Goal: Task Accomplishment & Management: Manage account settings

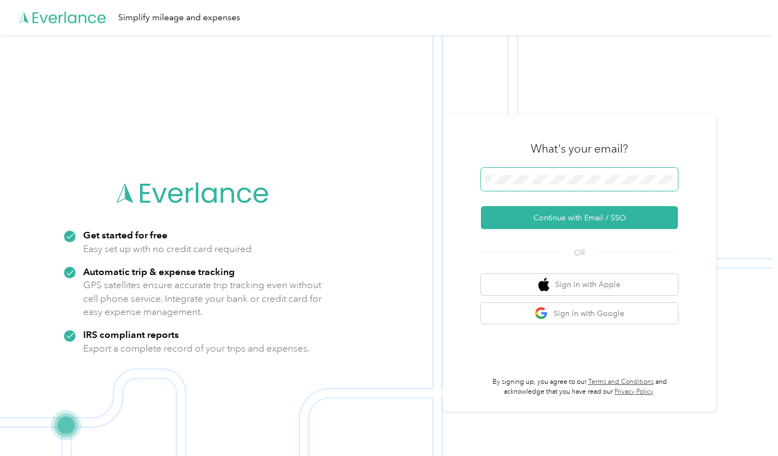
click at [572, 173] on span at bounding box center [579, 179] width 197 height 23
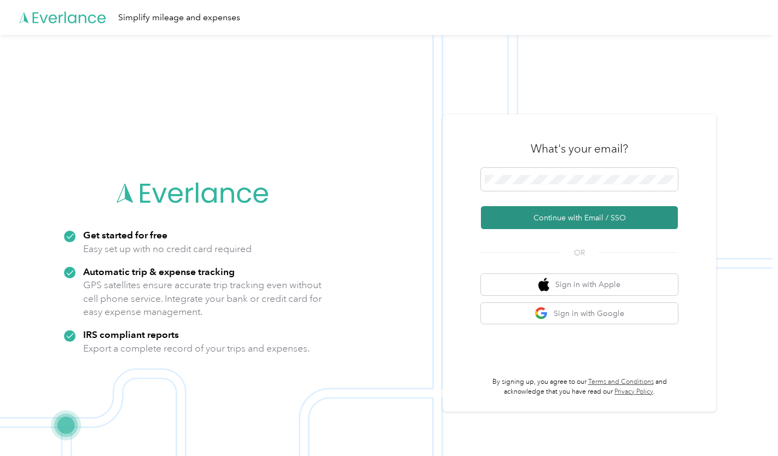
click at [555, 228] on button "Continue with Email / SSO" at bounding box center [579, 217] width 197 height 23
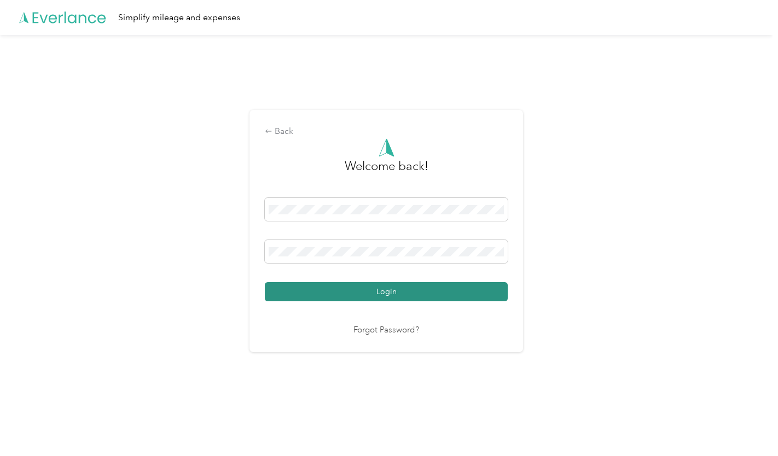
click at [357, 295] on button "Login" at bounding box center [386, 291] width 243 height 19
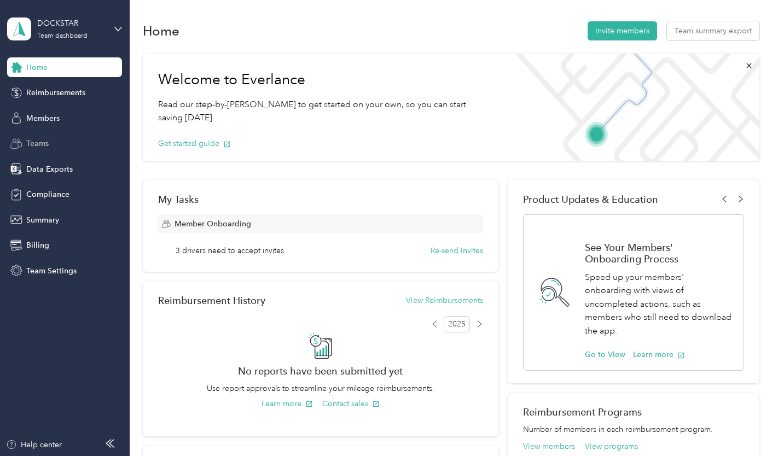
click at [25, 144] on div "Teams" at bounding box center [64, 144] width 115 height 20
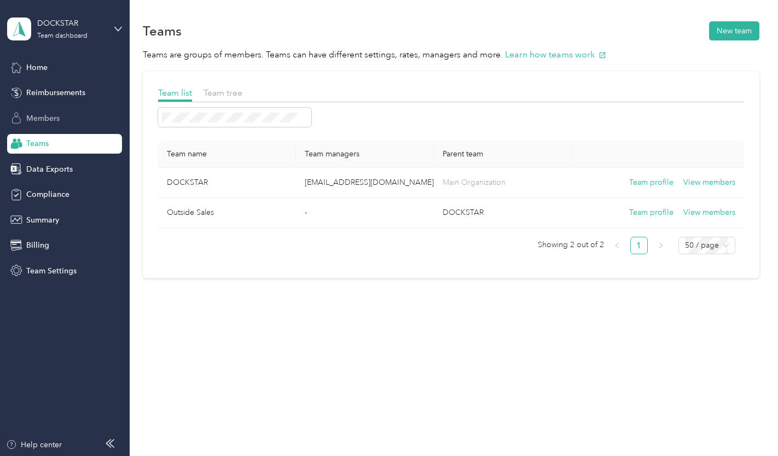
click at [41, 117] on span "Members" at bounding box center [42, 118] width 33 height 11
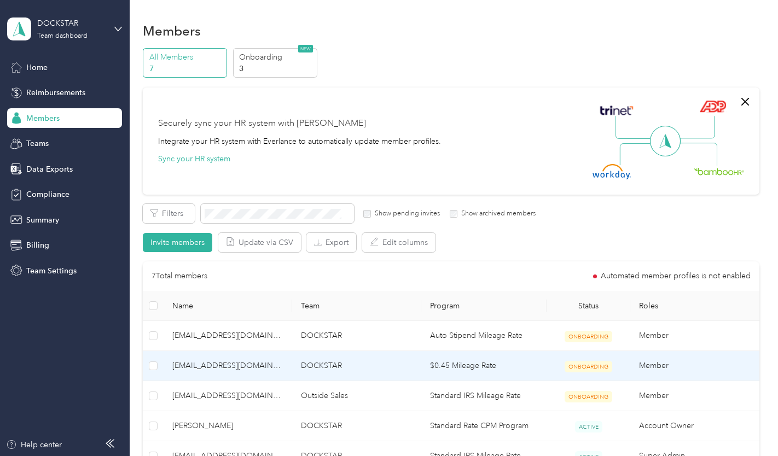
scroll to position [29, 0]
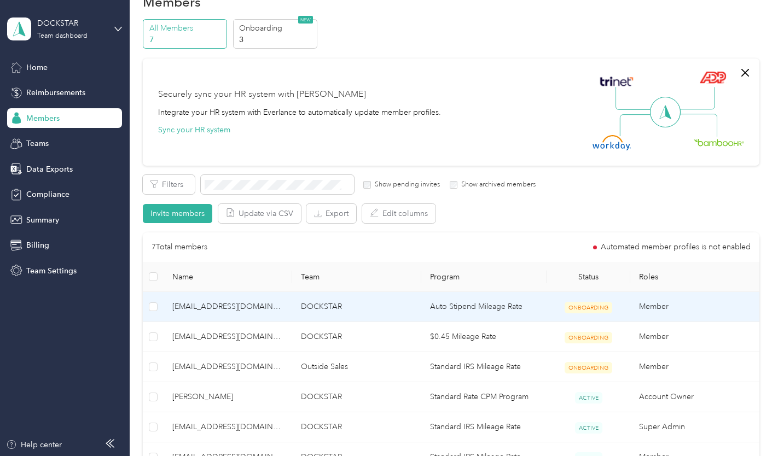
click at [219, 310] on span "[EMAIL_ADDRESS][DOMAIN_NAME]" at bounding box center [227, 307] width 111 height 12
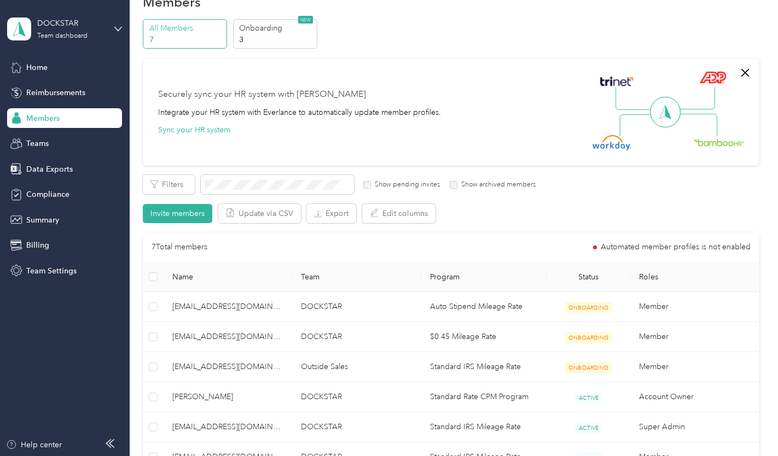
scroll to position [0, 0]
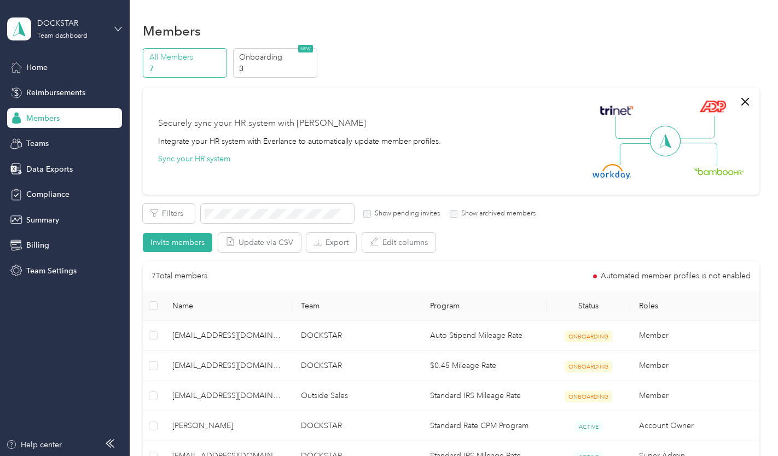
click at [115, 31] on icon at bounding box center [118, 29] width 8 height 8
click at [46, 143] on div "Log out" at bounding box center [122, 139] width 215 height 19
